Goal: Browse casually

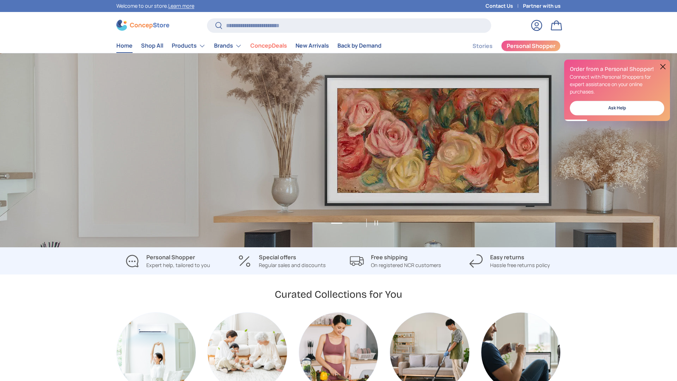
scroll to position [0, 1353]
